Goal: Task Accomplishment & Management: Manage account settings

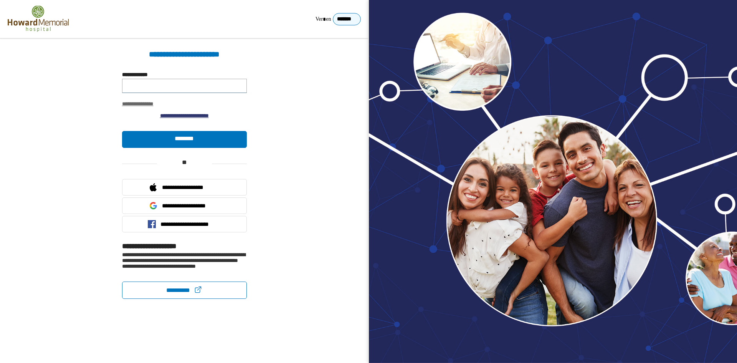
click at [182, 91] on input "**********" at bounding box center [184, 86] width 125 height 14
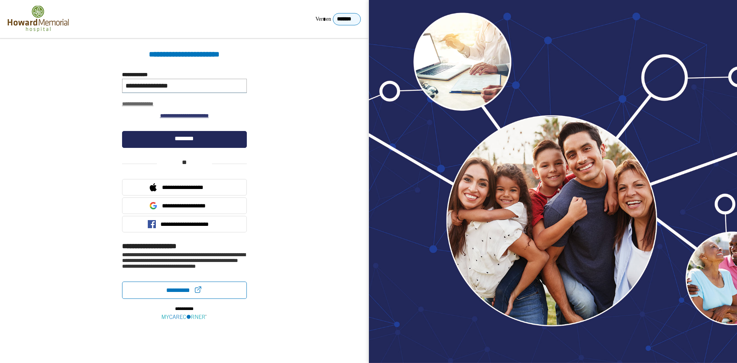
type input "**********"
click at [183, 134] on link "********" at bounding box center [184, 139] width 125 height 17
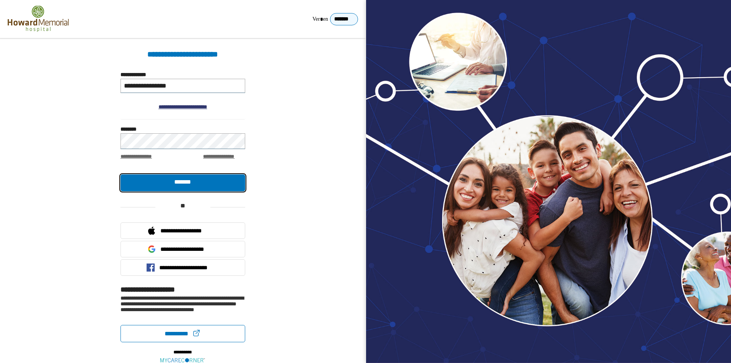
click at [208, 179] on link "*******" at bounding box center [183, 182] width 125 height 17
